Goal: Find specific page/section: Find specific page/section

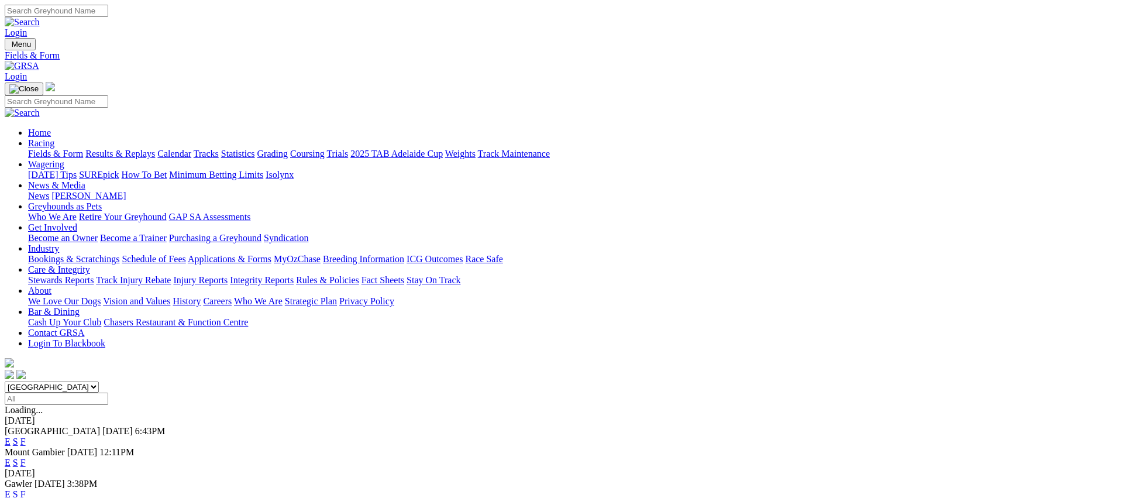
click at [83, 149] on link "Fields & Form" at bounding box center [55, 154] width 55 height 10
click at [475, 149] on link "Weights" at bounding box center [460, 154] width 30 height 10
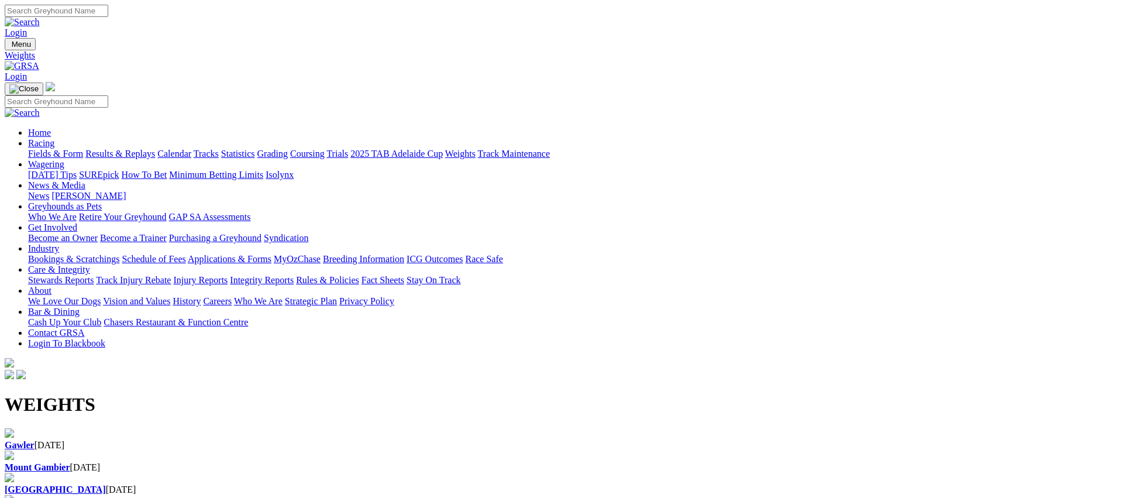
click at [168, 428] on div "Gawler 05 Sep 2025" at bounding box center [571, 439] width 1133 height 22
click at [83, 149] on link "Fields & Form" at bounding box center [55, 154] width 55 height 10
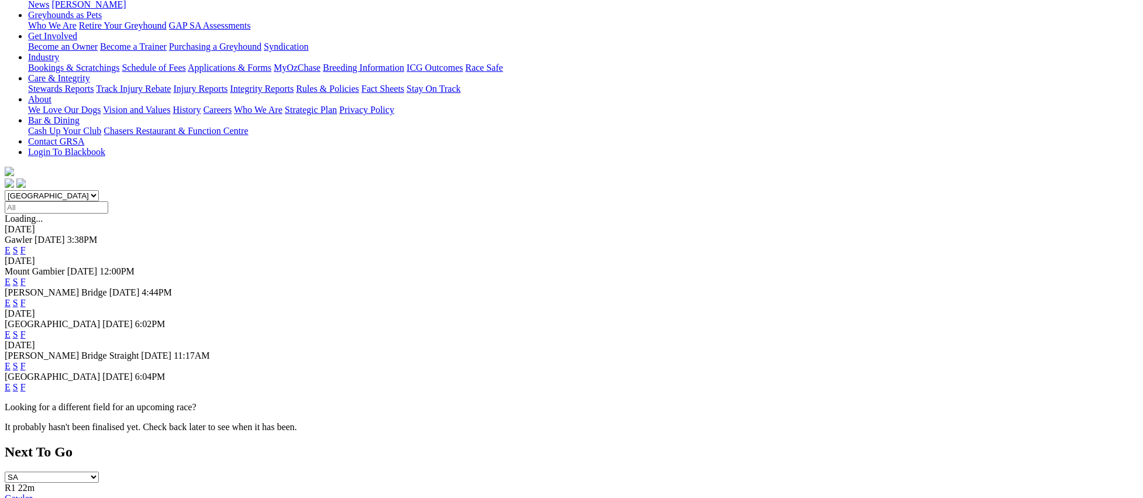
scroll to position [191, 0]
click at [26, 382] on link "F" at bounding box center [22, 387] width 5 height 10
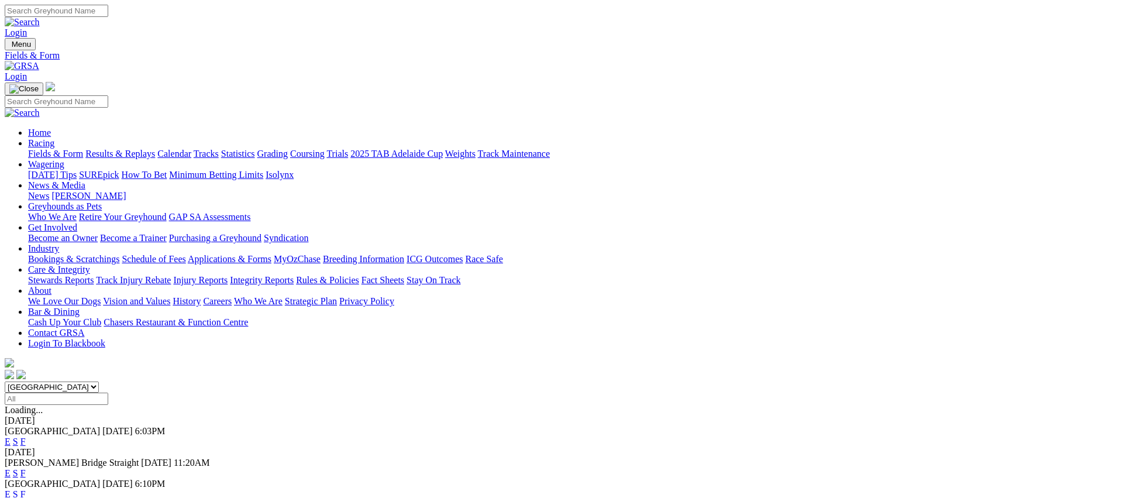
click at [83, 149] on link "Fields & Form" at bounding box center [55, 154] width 55 height 10
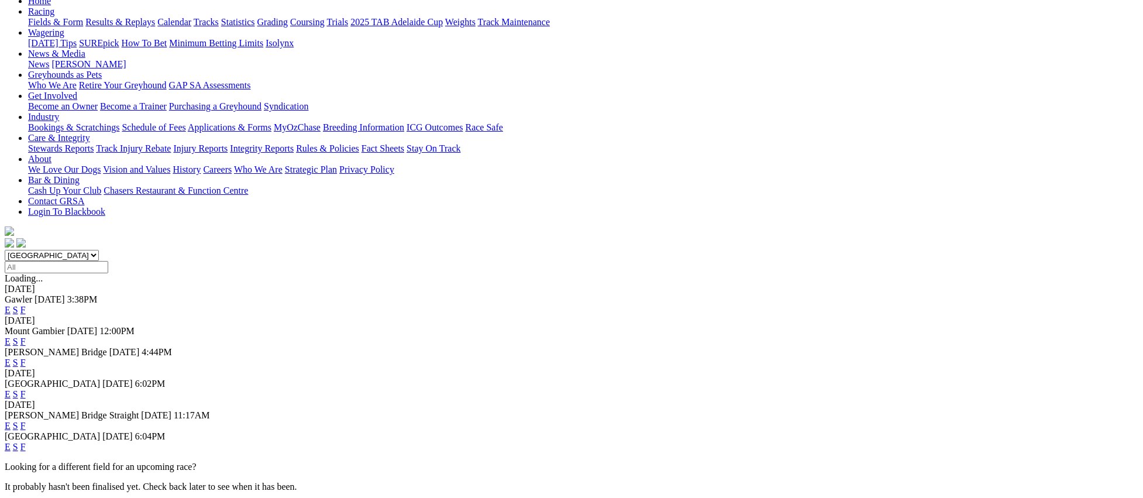
scroll to position [136, 0]
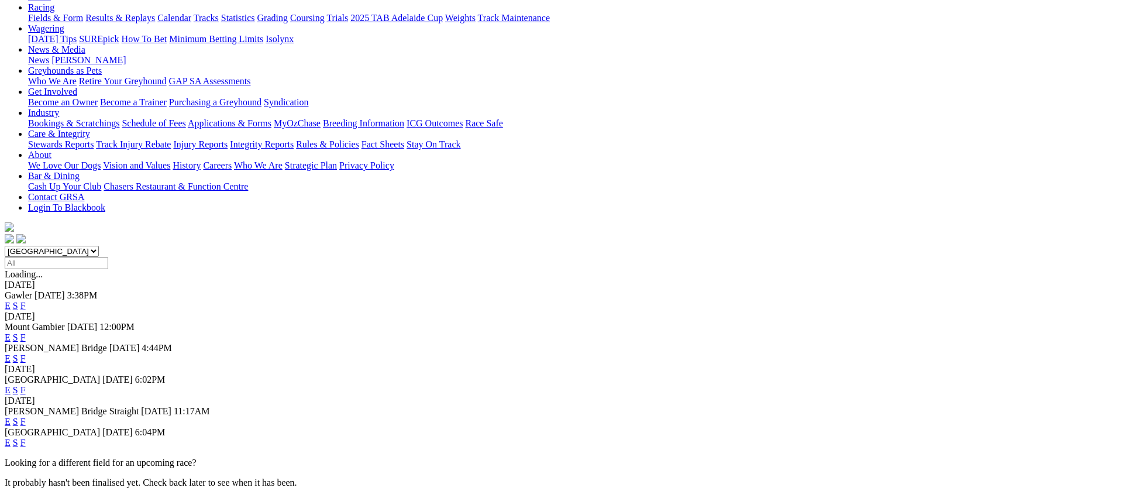
click at [26, 385] on link "F" at bounding box center [22, 390] width 5 height 10
